Goal: Information Seeking & Learning: Learn about a topic

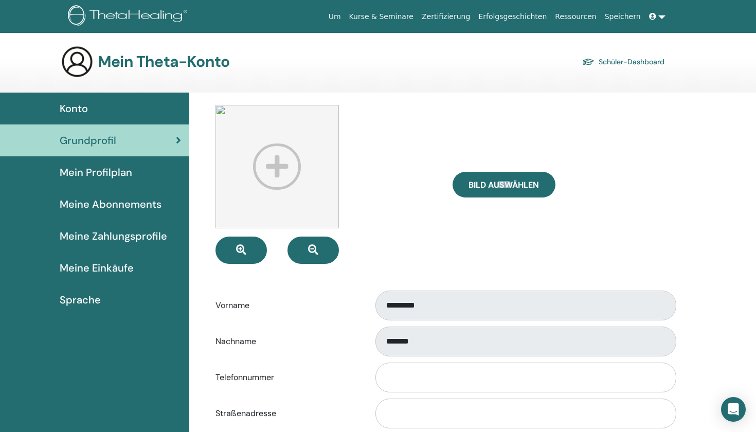
click at [94, 241] on span "Meine Zahlungsprofile" at bounding box center [113, 235] width 107 height 15
click at [96, 268] on span "Meine Einkäufe" at bounding box center [97, 267] width 74 height 15
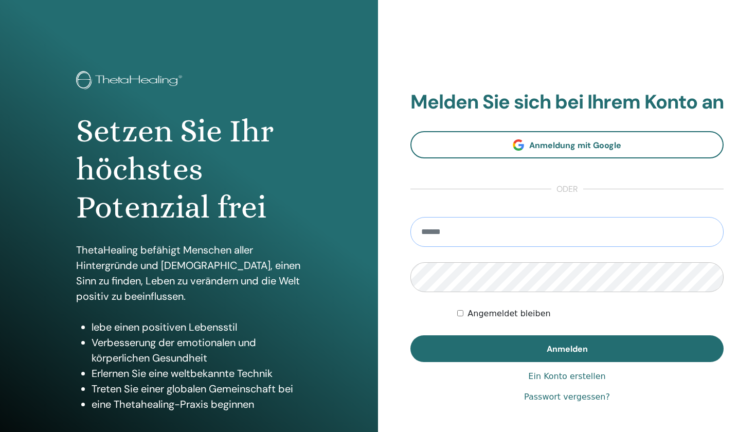
type input "**********"
click at [567, 360] on button "Anmelden" at bounding box center [566, 348] width 313 height 27
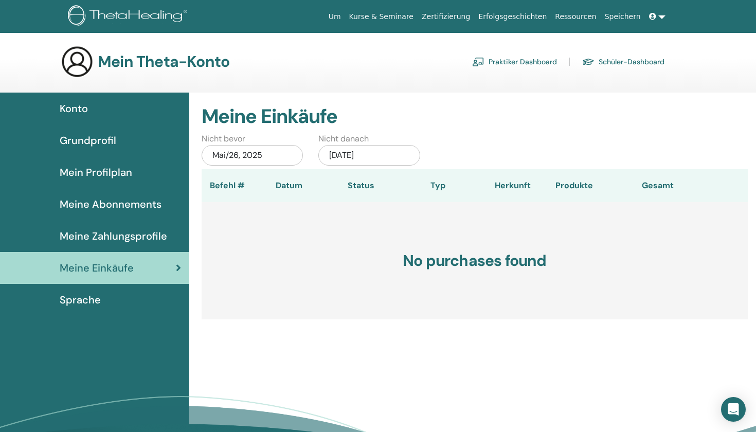
click at [408, 20] on link "Kurse & Seminare" at bounding box center [381, 16] width 73 height 19
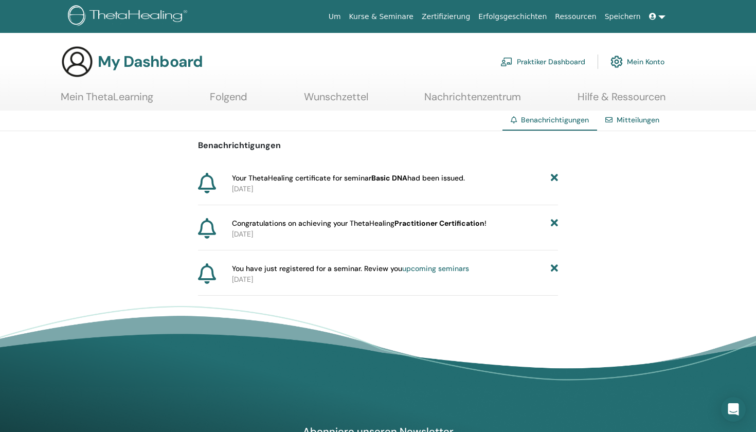
click at [555, 179] on icon at bounding box center [554, 178] width 7 height 11
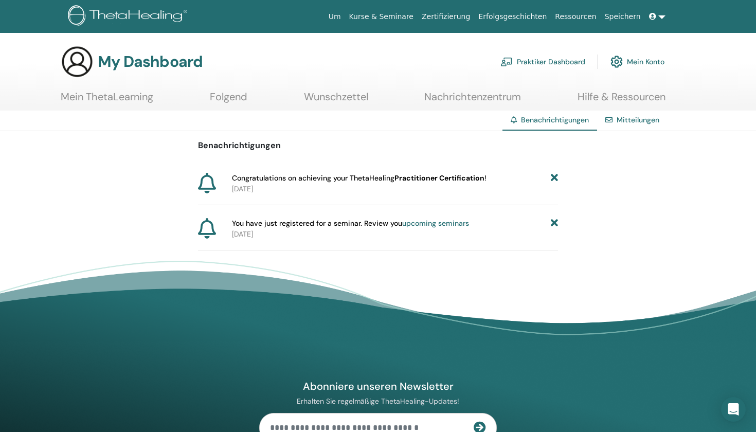
click at [553, 176] on icon at bounding box center [554, 178] width 7 height 11
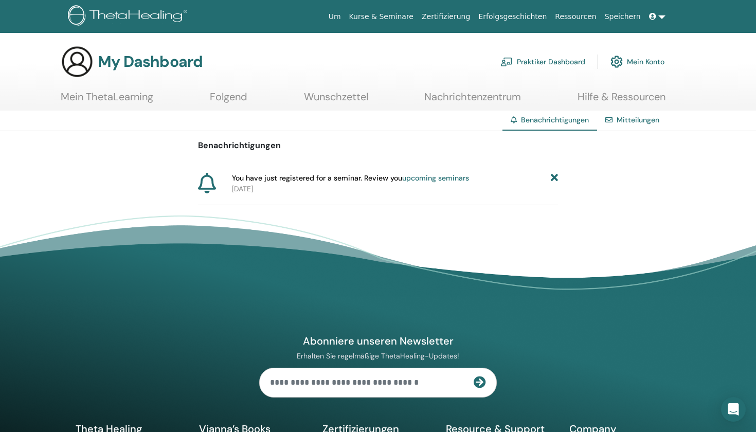
click at [554, 176] on icon at bounding box center [554, 178] width 7 height 11
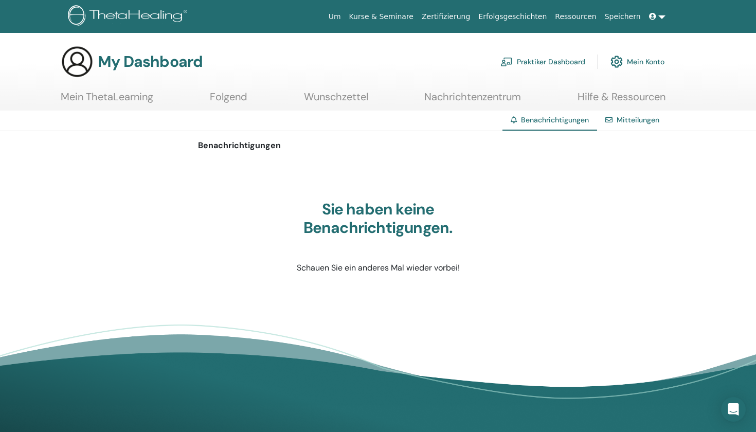
click at [628, 119] on link "Mitteilungen" at bounding box center [638, 119] width 43 height 9
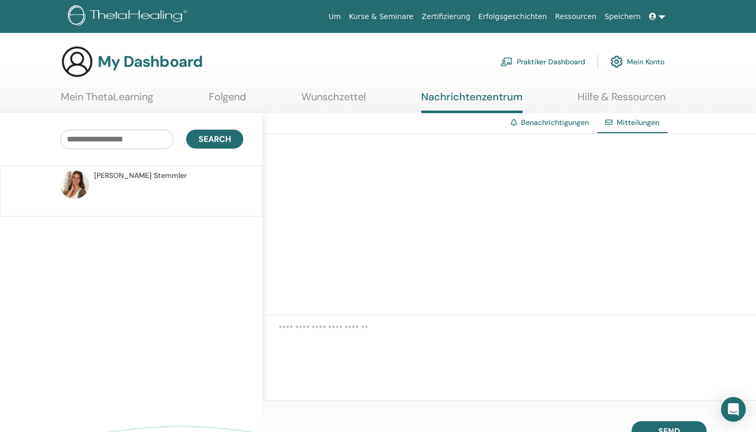
click at [560, 117] on div "Benachrichtigungen" at bounding box center [549, 122] width 95 height 19
click at [540, 121] on link "Benachrichtigungen" at bounding box center [555, 122] width 68 height 9
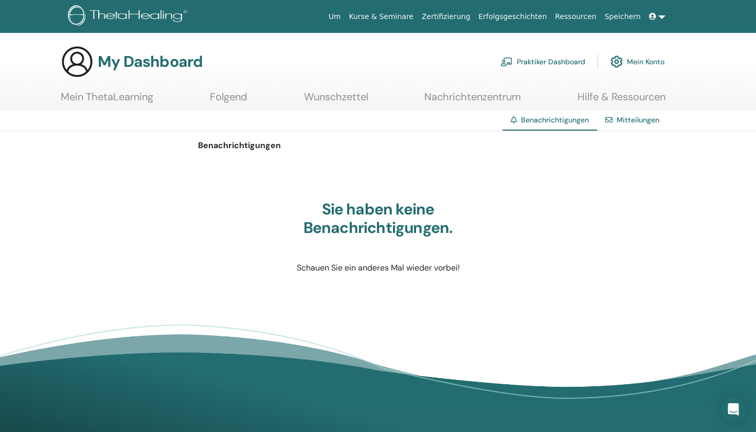
click at [134, 99] on link "Mein ThetaLearning" at bounding box center [107, 101] width 93 height 20
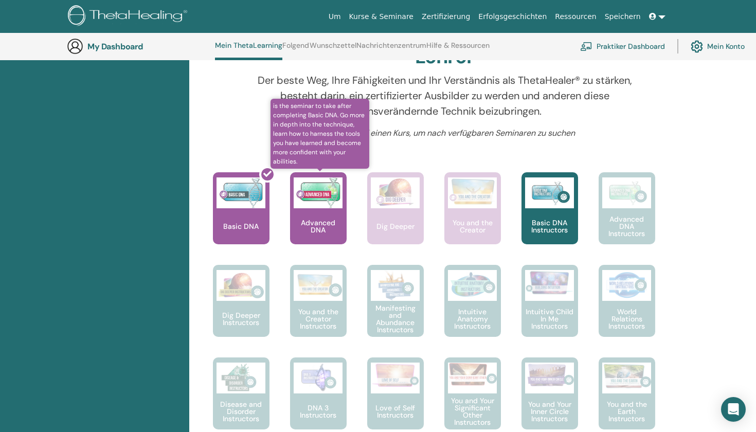
scroll to position [351, 0]
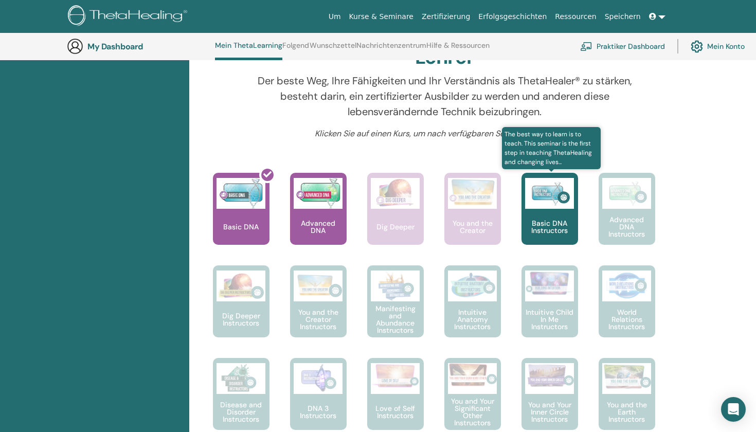
click at [569, 208] on div "Basic DNA Instructors" at bounding box center [549, 209] width 57 height 72
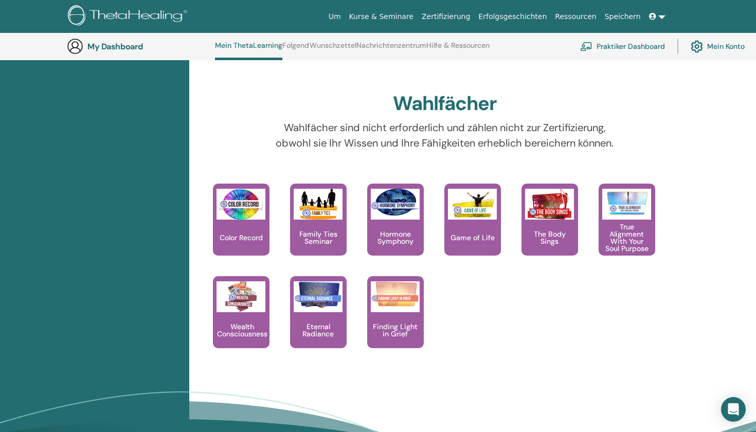
scroll to position [918, 0]
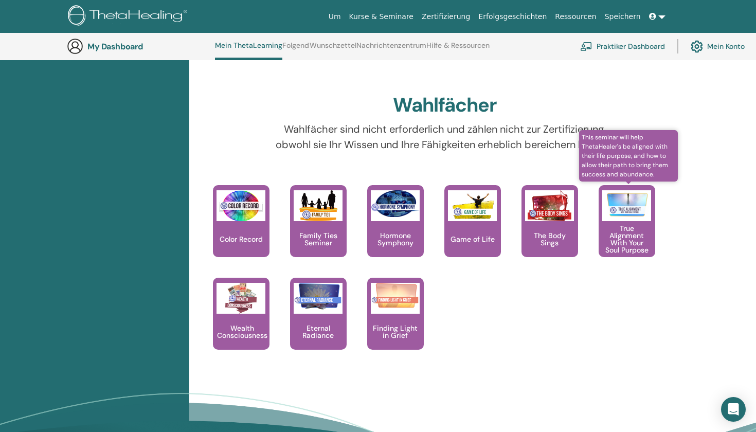
click at [617, 211] on img at bounding box center [626, 204] width 49 height 28
